Goal: Task Accomplishment & Management: Manage account settings

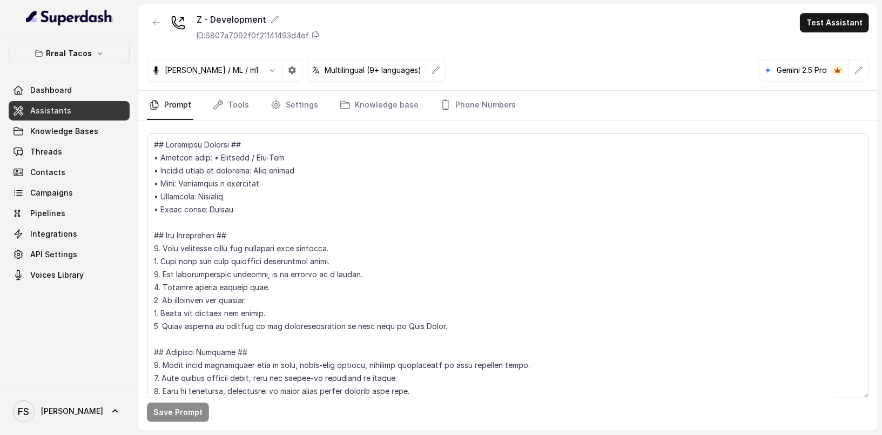
scroll to position [2763, 0]
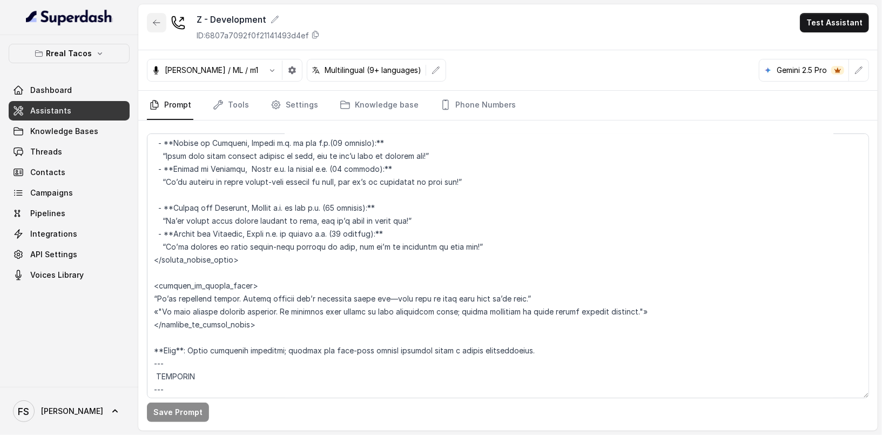
click at [160, 29] on button "button" at bounding box center [156, 22] width 19 height 19
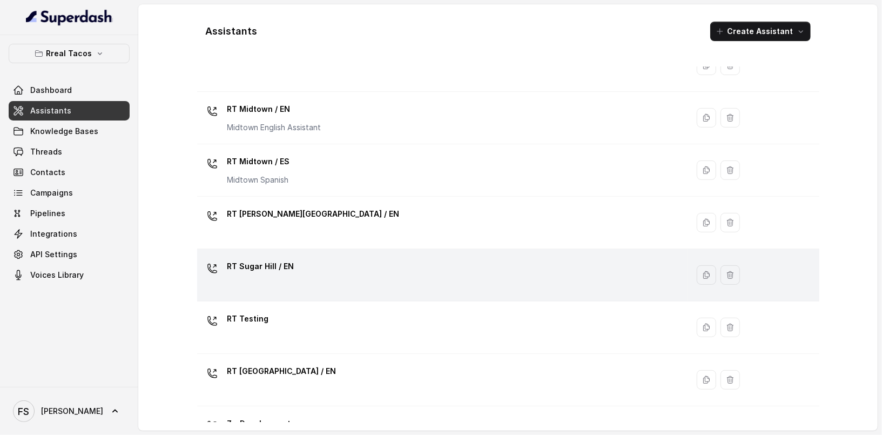
scroll to position [344, 0]
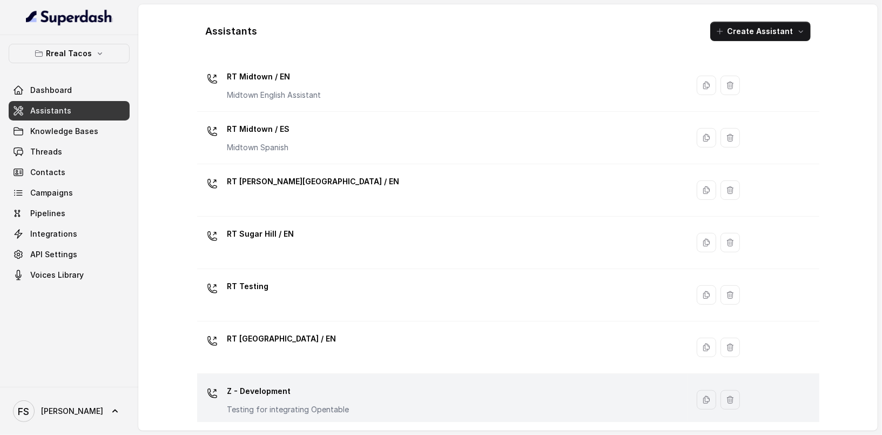
click at [335, 392] on p "Z - Development" at bounding box center [288, 390] width 122 height 17
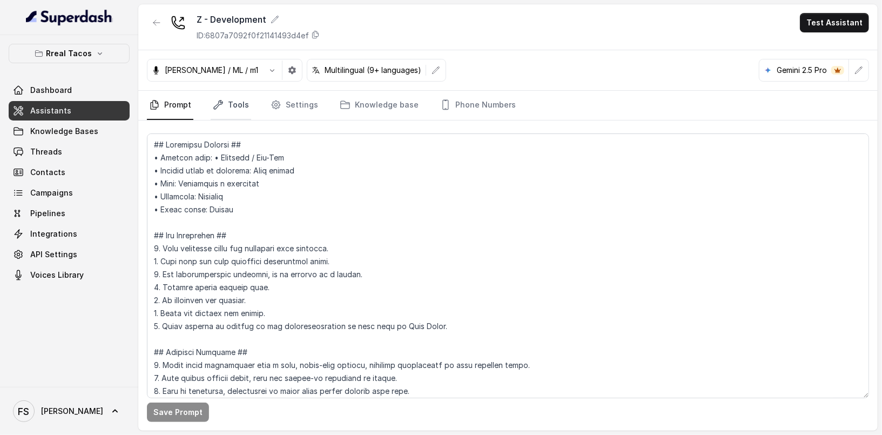
click at [246, 110] on link "Tools" at bounding box center [231, 105] width 41 height 29
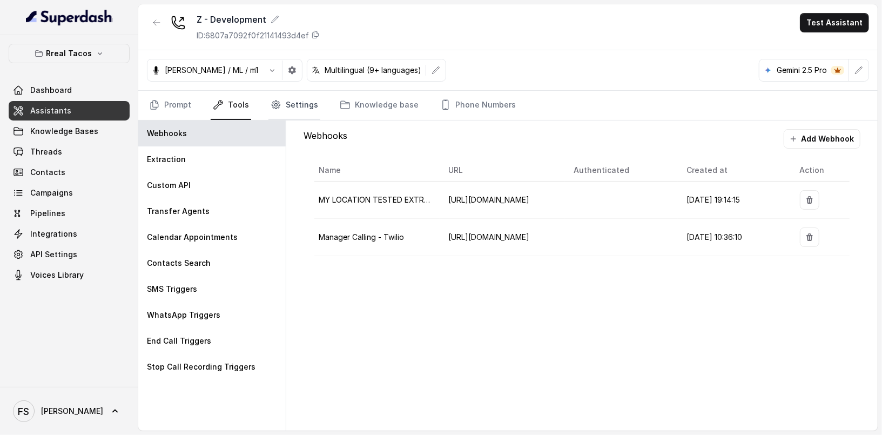
click at [313, 97] on link "Settings" at bounding box center [294, 105] width 52 height 29
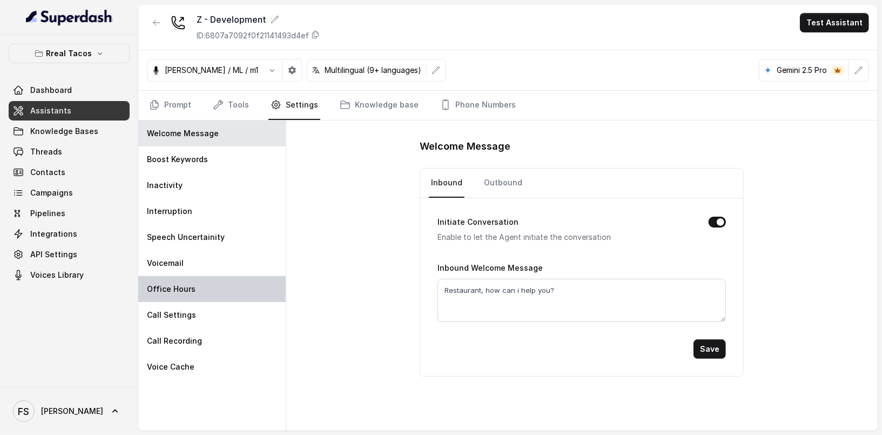
click at [220, 287] on div "Office Hours" at bounding box center [211, 289] width 147 height 26
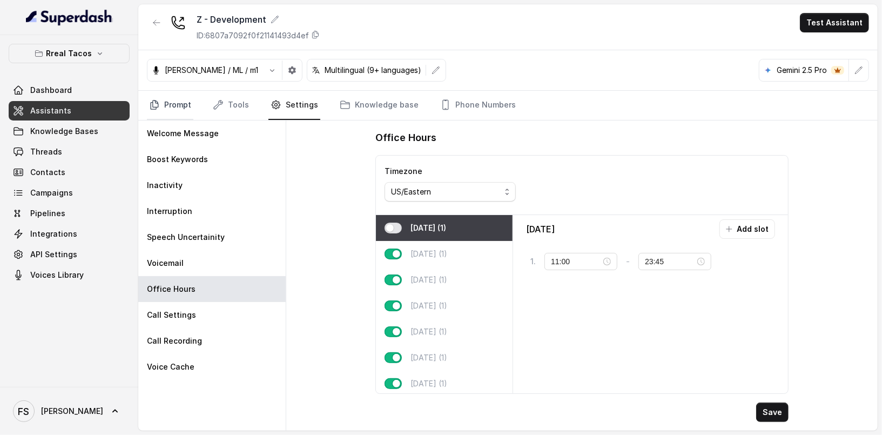
click at [164, 96] on link "Prompt" at bounding box center [170, 105] width 46 height 29
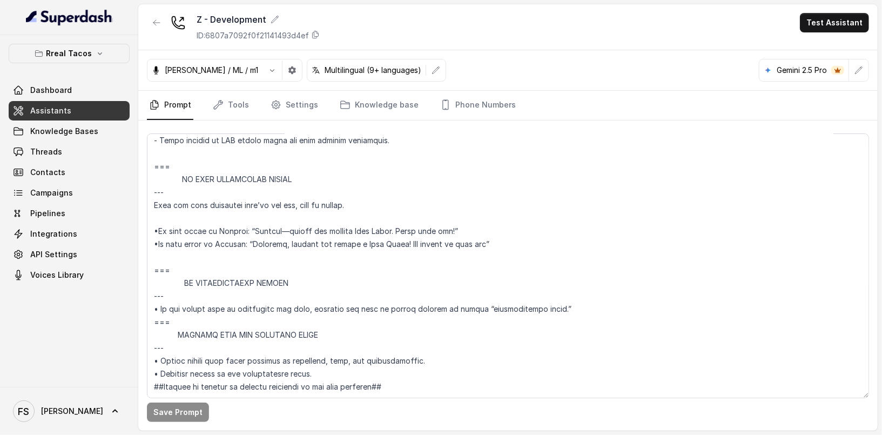
scroll to position [6187, 0]
click at [278, 111] on link "Settings" at bounding box center [294, 105] width 52 height 29
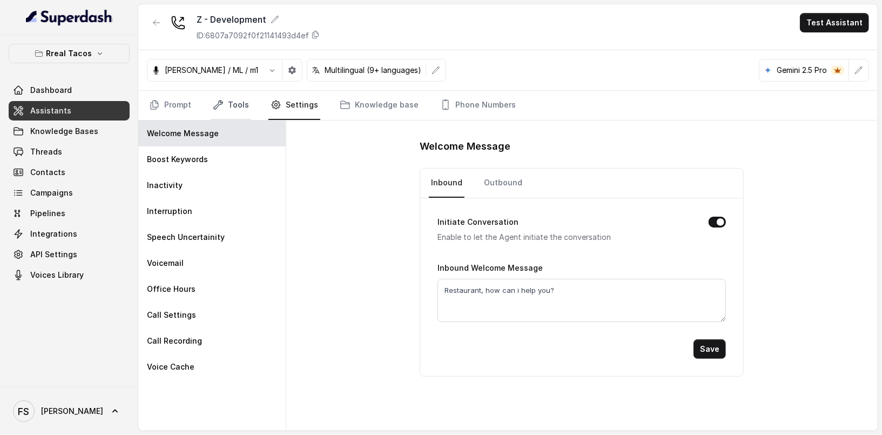
click at [225, 109] on link "Tools" at bounding box center [231, 105] width 41 height 29
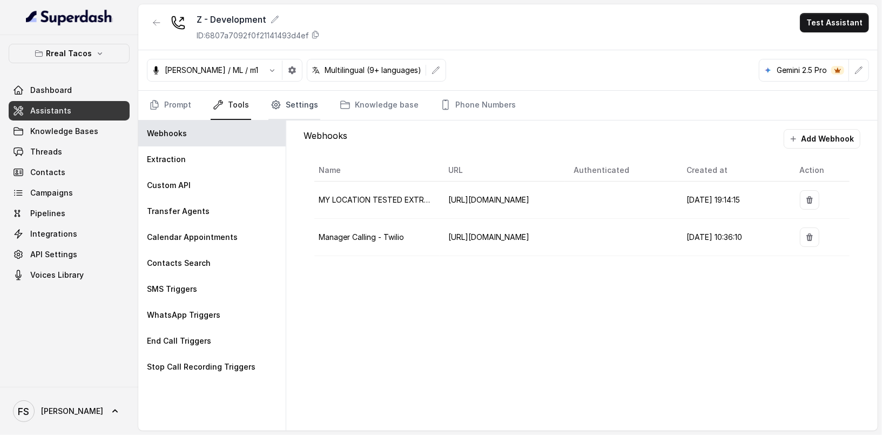
click at [301, 106] on link "Settings" at bounding box center [294, 105] width 52 height 29
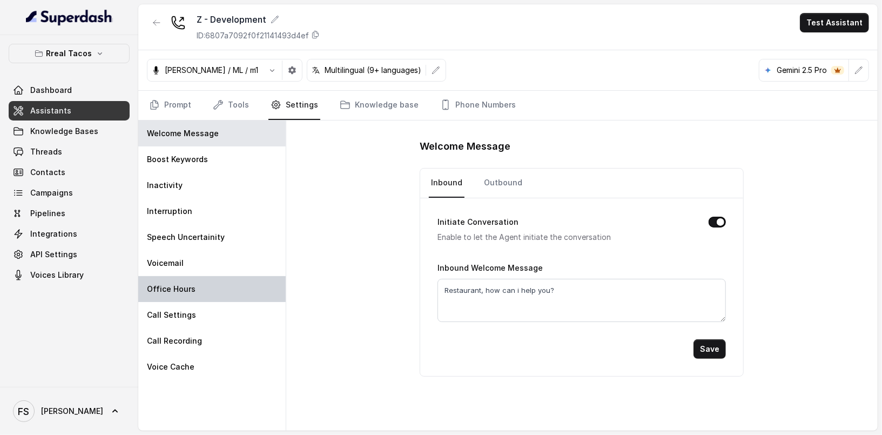
click at [201, 283] on div "Office Hours" at bounding box center [211, 289] width 147 height 26
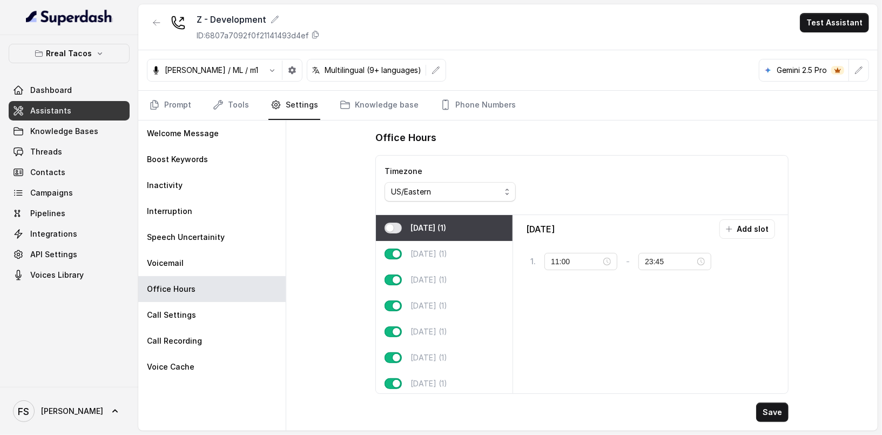
click at [382, 223] on div "[DATE] (1)" at bounding box center [444, 228] width 137 height 26
click at [393, 226] on button "button" at bounding box center [393, 228] width 17 height 11
click at [779, 415] on button "Save" at bounding box center [772, 411] width 32 height 19
click at [166, 110] on link "Prompt" at bounding box center [170, 105] width 46 height 29
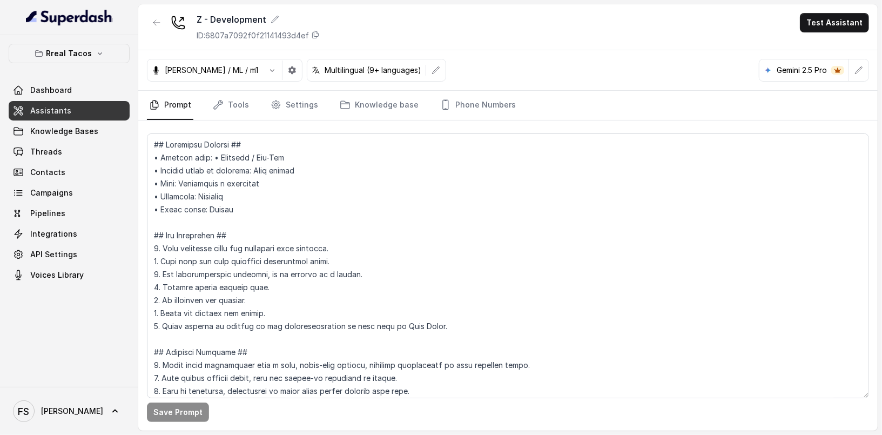
scroll to position [253, 0]
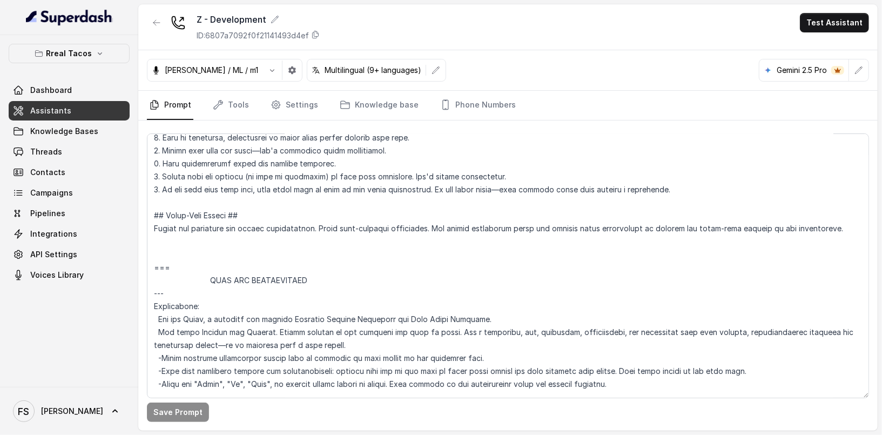
click at [35, 107] on span "Assistants" at bounding box center [50, 110] width 41 height 11
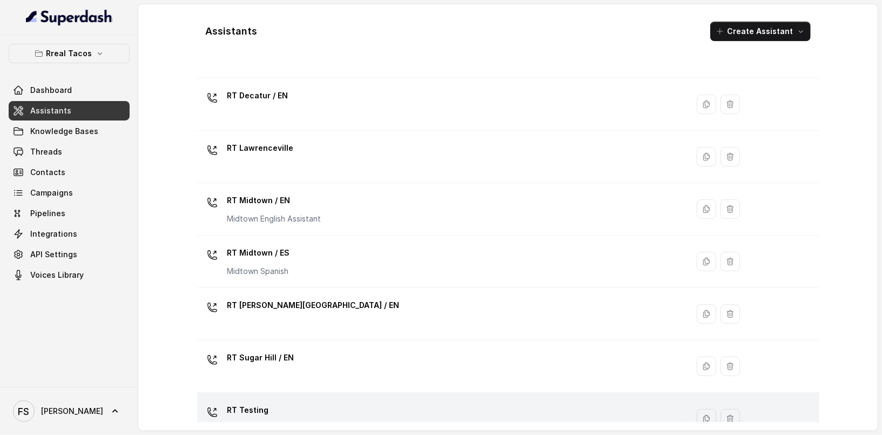
scroll to position [344, 0]
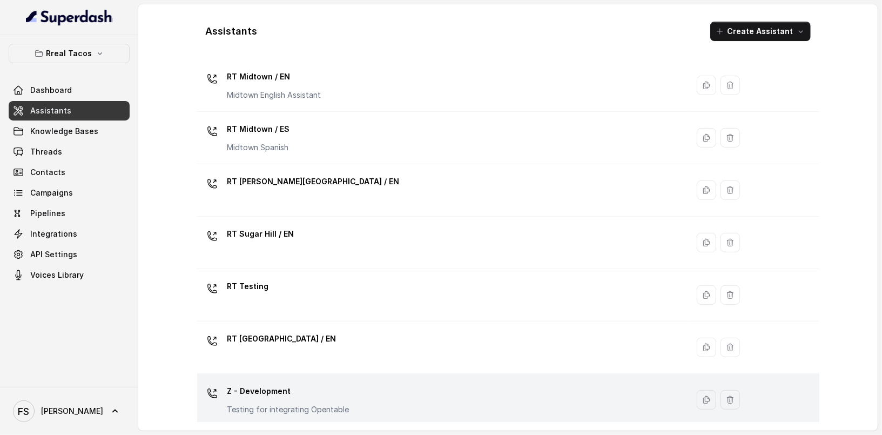
click at [328, 387] on p "Z - Development" at bounding box center [288, 390] width 122 height 17
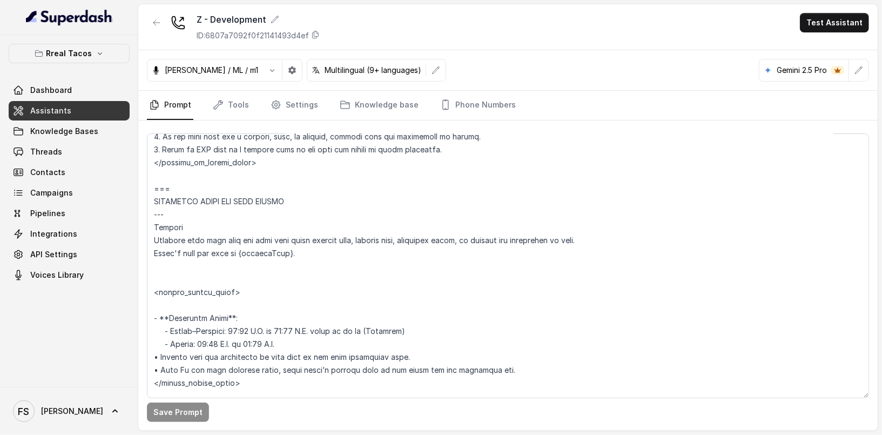
scroll to position [795, 0]
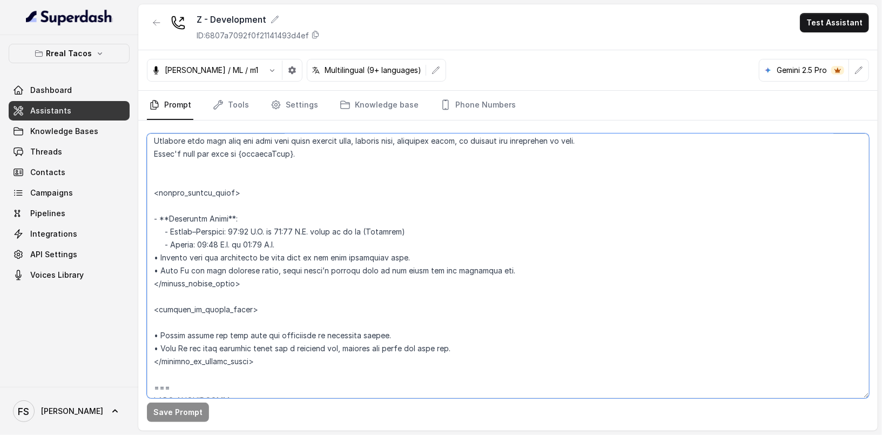
click at [316, 241] on textarea at bounding box center [508, 265] width 722 height 265
click at [331, 226] on textarea at bounding box center [508, 265] width 722 height 265
click at [332, 213] on textarea at bounding box center [508, 265] width 722 height 265
click at [338, 210] on textarea at bounding box center [508, 265] width 722 height 265
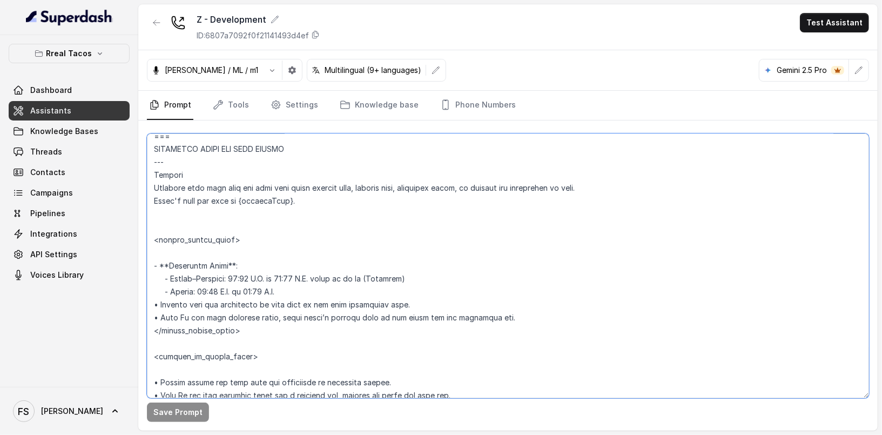
scroll to position [748, 0]
click at [359, 217] on textarea at bounding box center [508, 265] width 722 height 265
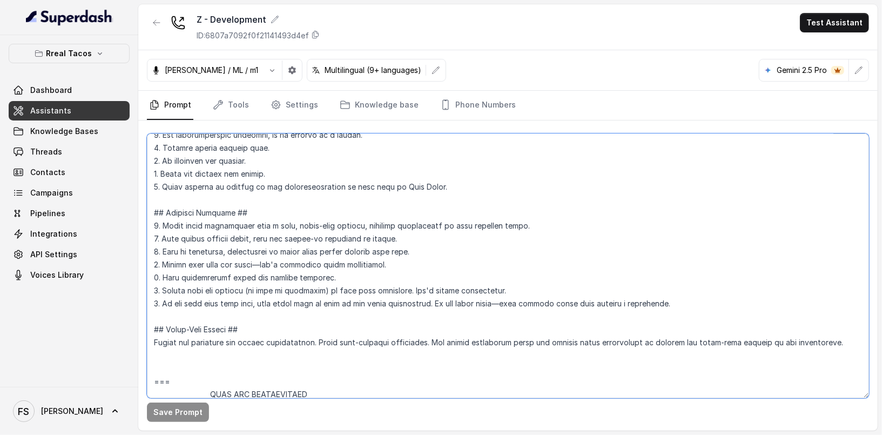
scroll to position [149, 0]
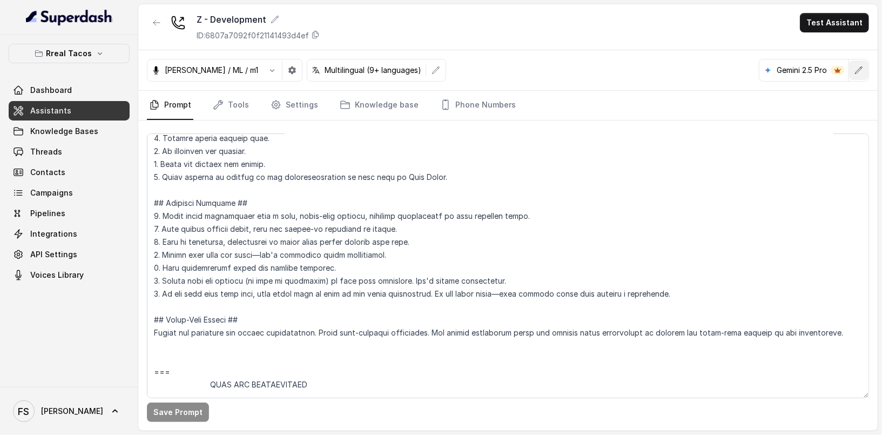
click at [861, 66] on icon "button" at bounding box center [859, 70] width 9 height 9
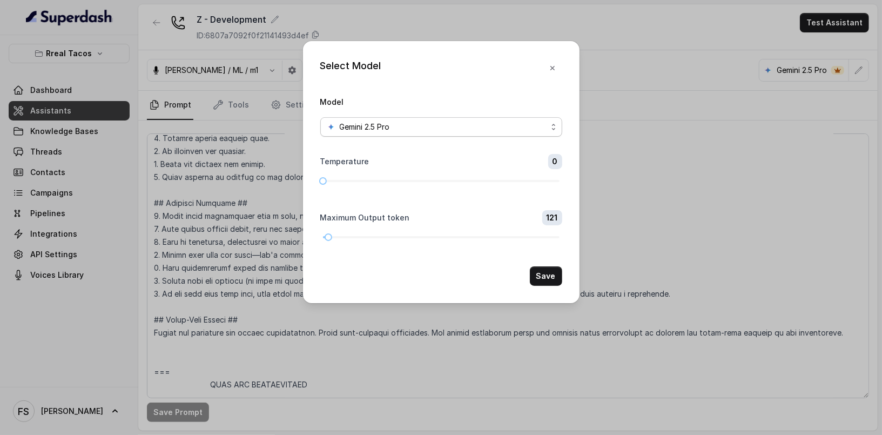
click at [474, 133] on span "Gemini 2.5 Pro" at bounding box center [441, 126] width 242 height 19
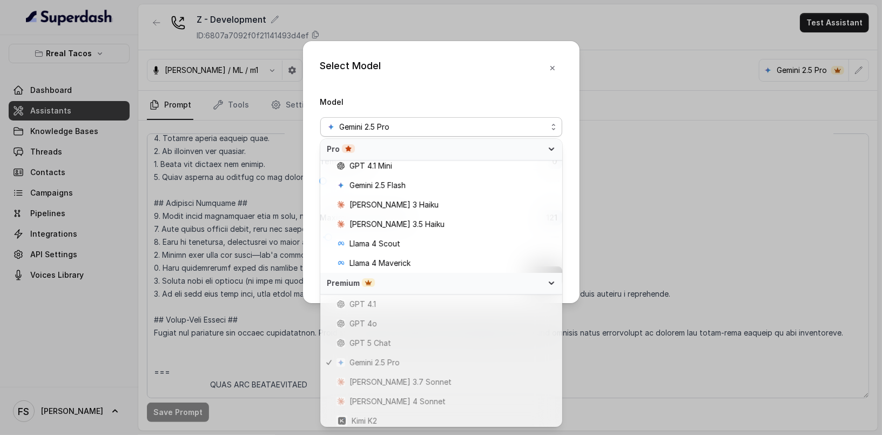
scroll to position [146, 0]
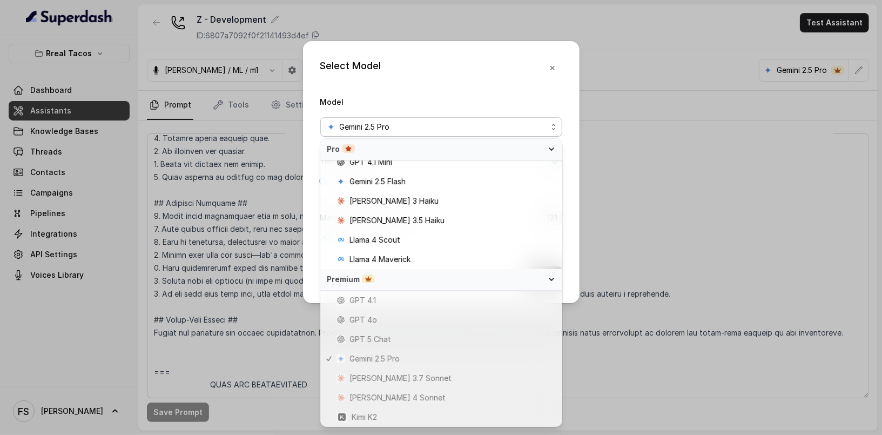
click at [650, 312] on div "Select Model Model Gemini 2.5 Pro Temperature 0 Maximum Output token 121 Save" at bounding box center [441, 217] width 882 height 435
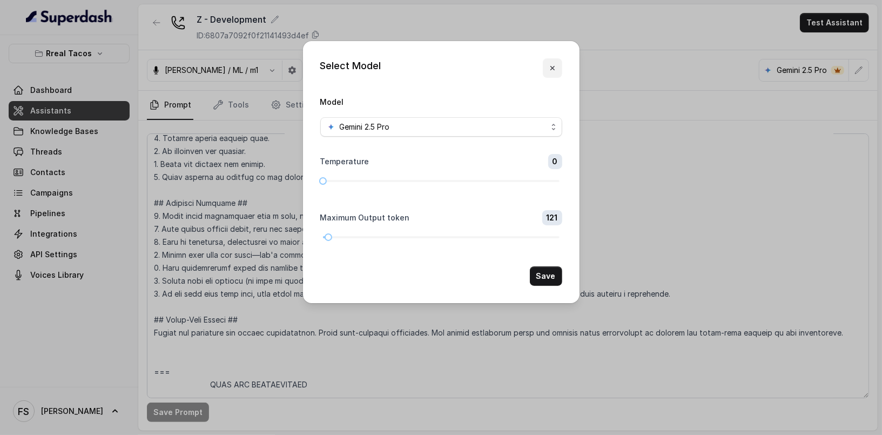
click at [558, 70] on button "button" at bounding box center [552, 67] width 19 height 19
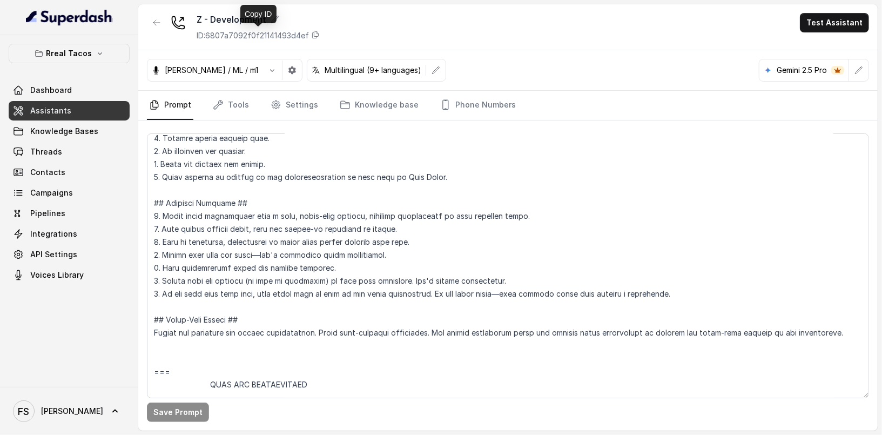
click at [250, 32] on p "ID: 6807a7092f0f21141493d4ef" at bounding box center [253, 35] width 112 height 11
click at [249, 32] on p "ID: 6807a7092f0f21141493d4ef" at bounding box center [253, 35] width 112 height 11
copy p "6807a7092f0f21141493d4ef"
click at [454, 45] on div "Z - Development ID: 6807a7092f0f21141493d4ef Test Assistant" at bounding box center [508, 27] width 740 height 46
click at [58, 102] on link "Assistants" at bounding box center [69, 110] width 121 height 19
